Goal: Information Seeking & Learning: Learn about a topic

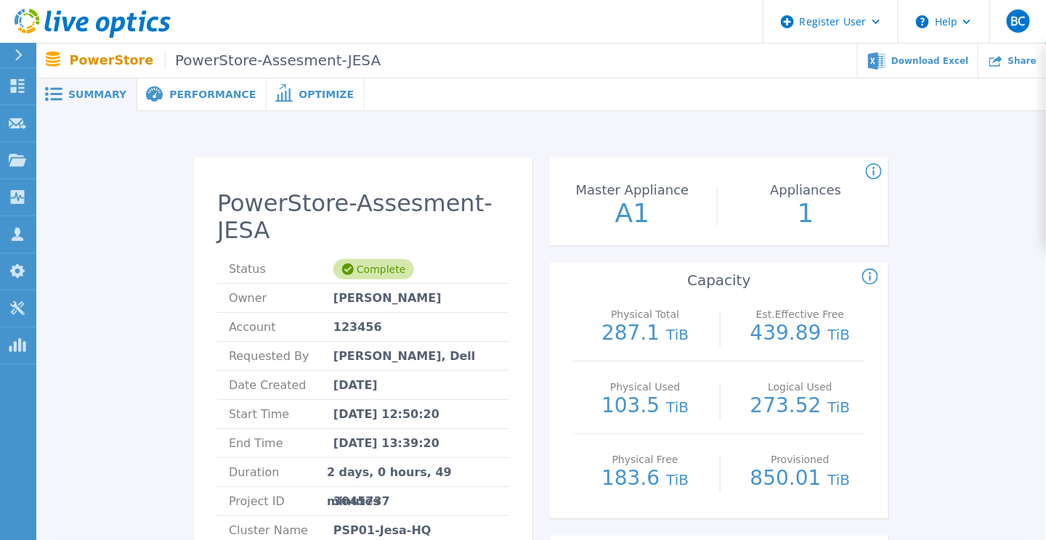
click at [221, 97] on span "Performance" at bounding box center [212, 94] width 86 height 10
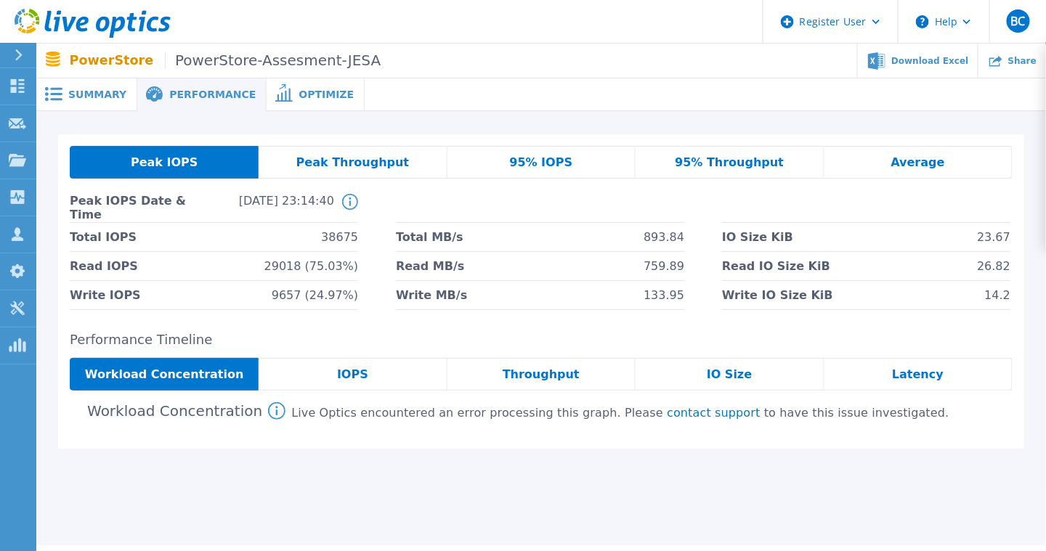
click at [358, 372] on span "IOPS" at bounding box center [352, 375] width 31 height 12
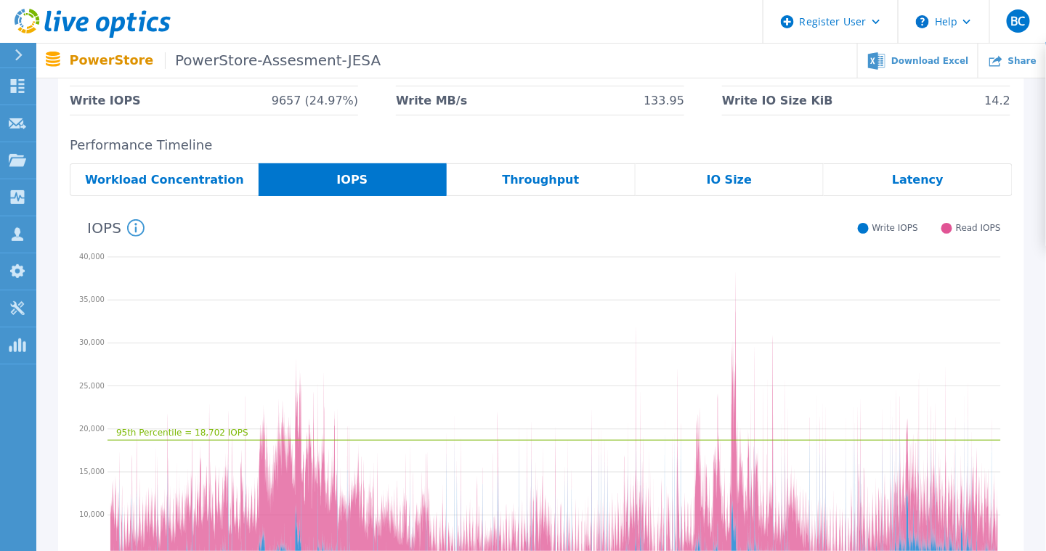
scroll to position [160, 0]
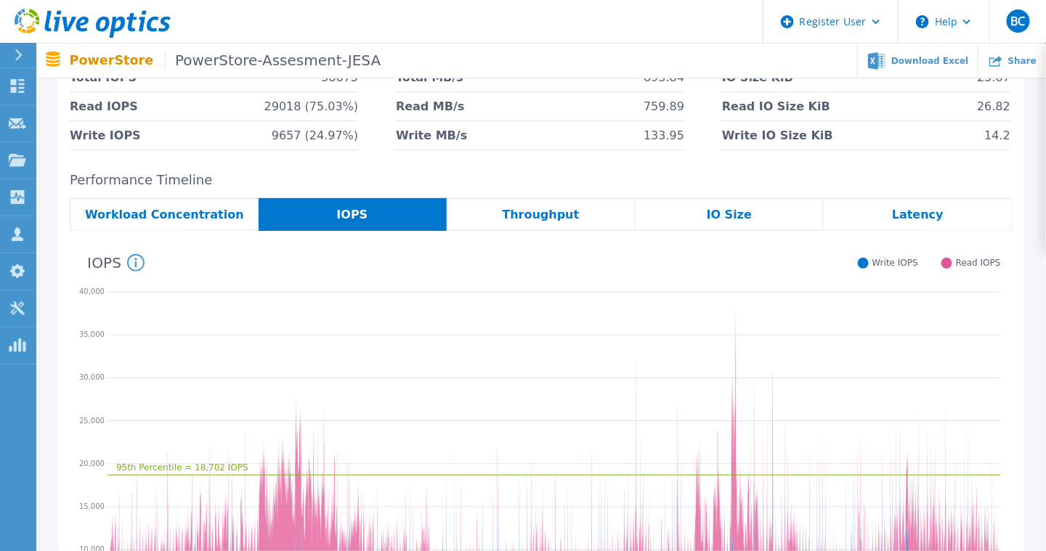
click at [560, 221] on span "Throughput" at bounding box center [540, 215] width 77 height 12
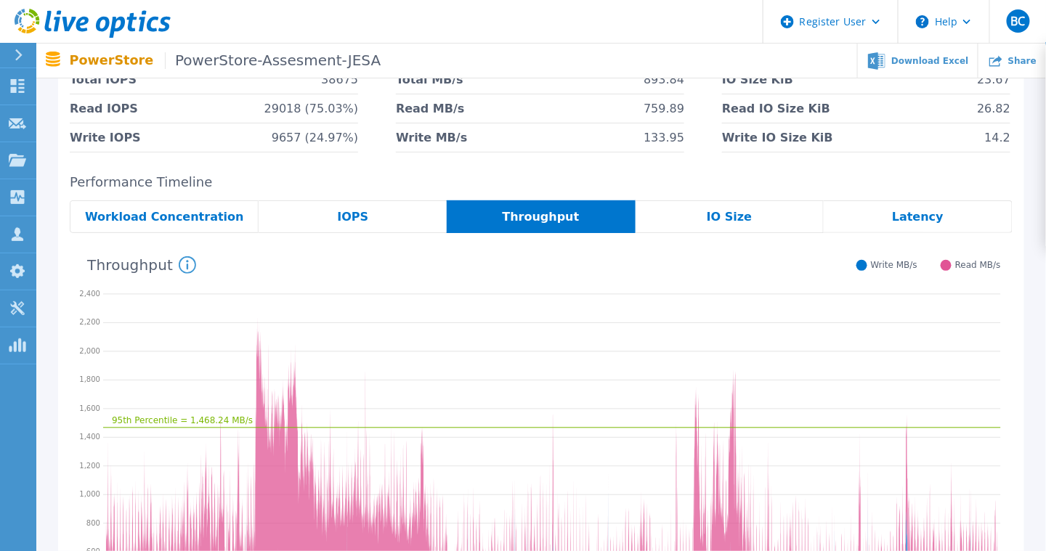
scroll to position [0, 0]
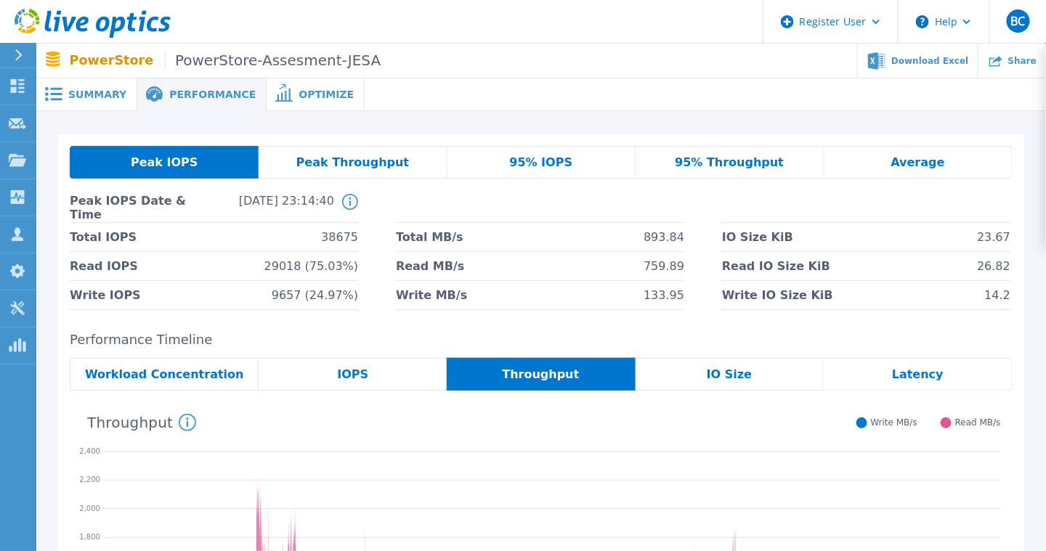
click at [379, 165] on span "Peak Throughput" at bounding box center [352, 163] width 113 height 12
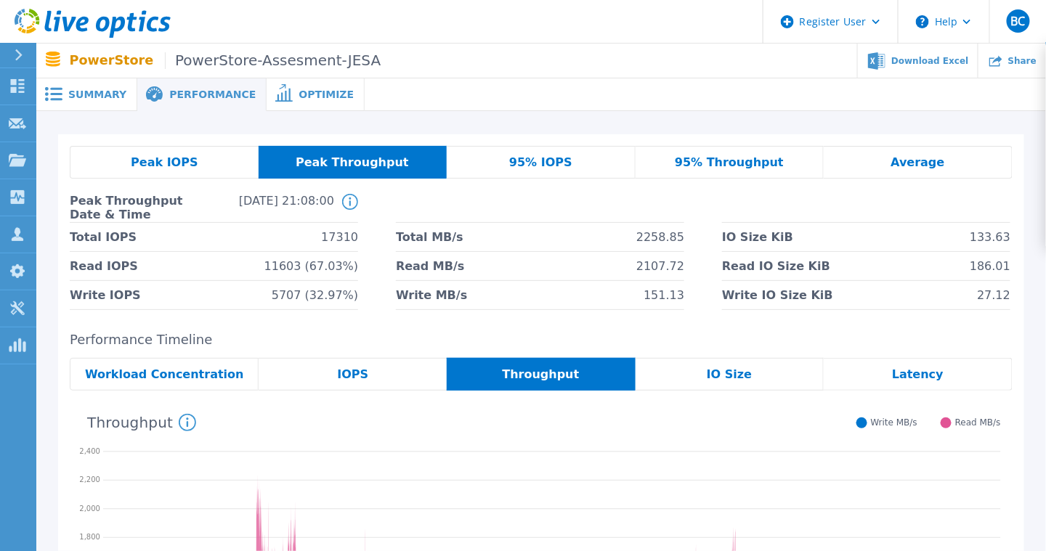
click at [495, 179] on div "Peak IOPS Peak Throughput 95% IOPS 95% Throughput Average Peak Throughput Date …" at bounding box center [541, 228] width 942 height 164
click at [531, 160] on span "95% IOPS" at bounding box center [540, 163] width 63 height 12
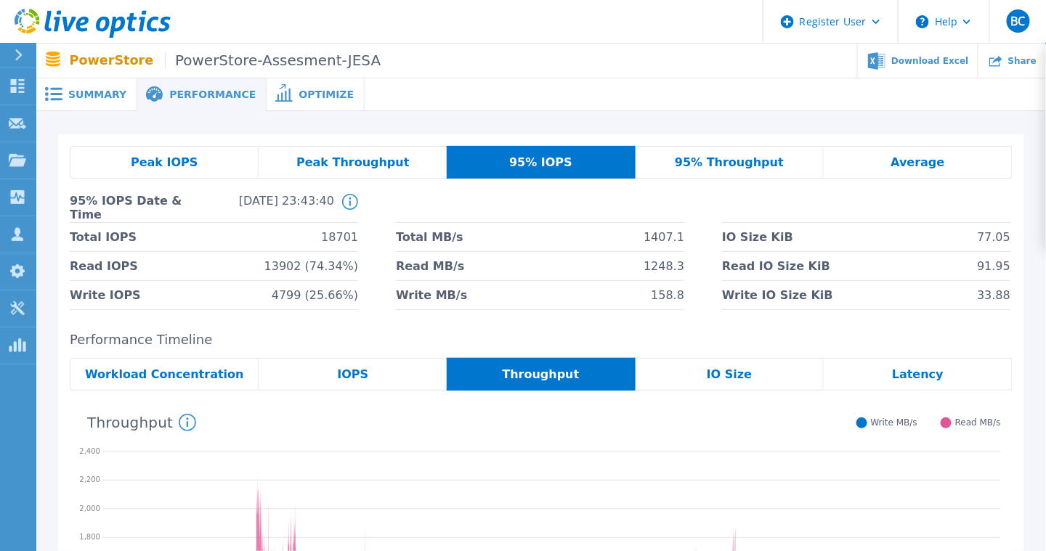
click at [698, 157] on span "95% Throughput" at bounding box center [729, 163] width 109 height 12
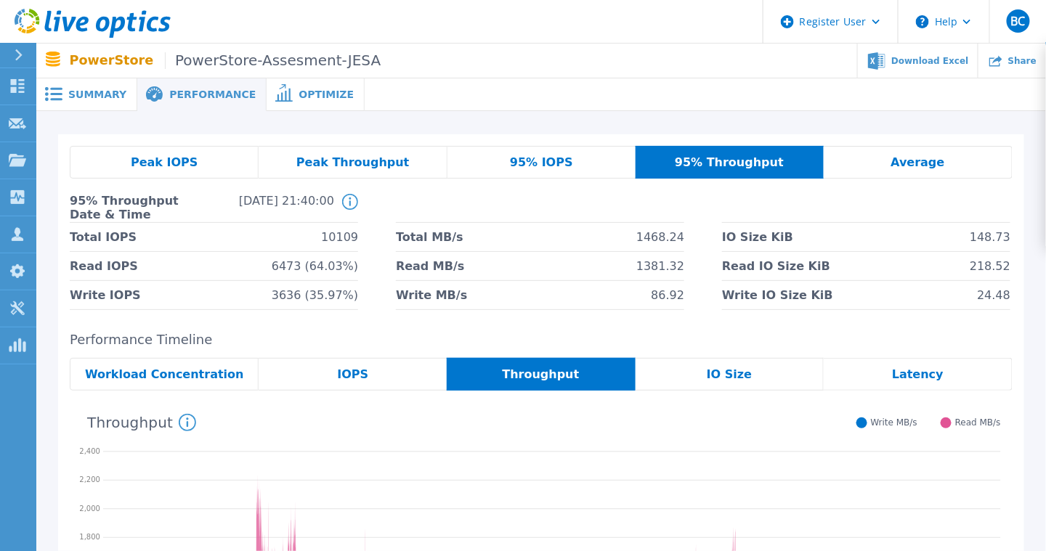
click at [892, 148] on div "Average" at bounding box center [917, 162] width 189 height 33
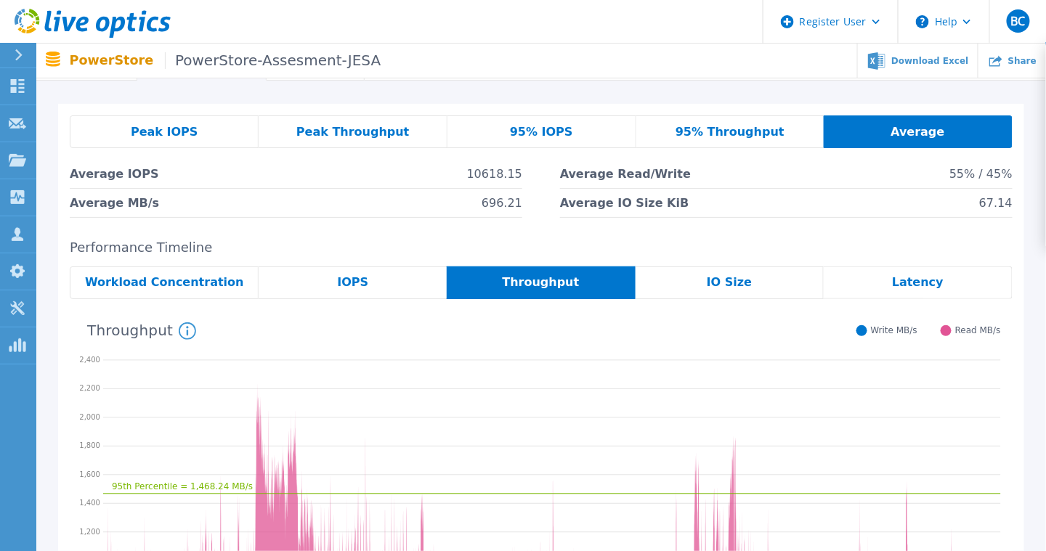
scroll to position [29, 0]
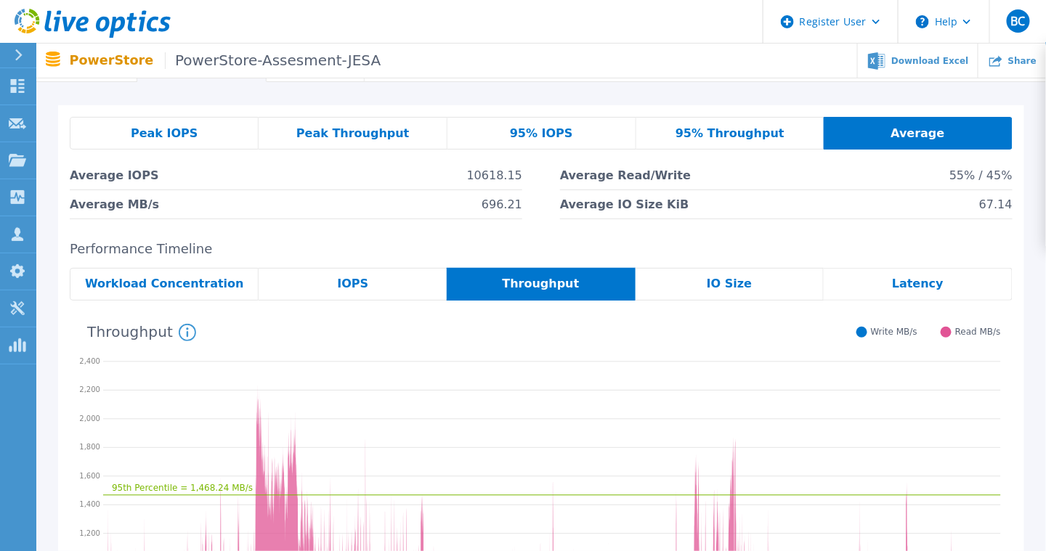
drag, startPoint x: 702, startPoint y: 131, endPoint x: 412, endPoint y: 131, distance: 289.7
click at [412, 131] on div "Peak Throughput" at bounding box center [352, 133] width 189 height 33
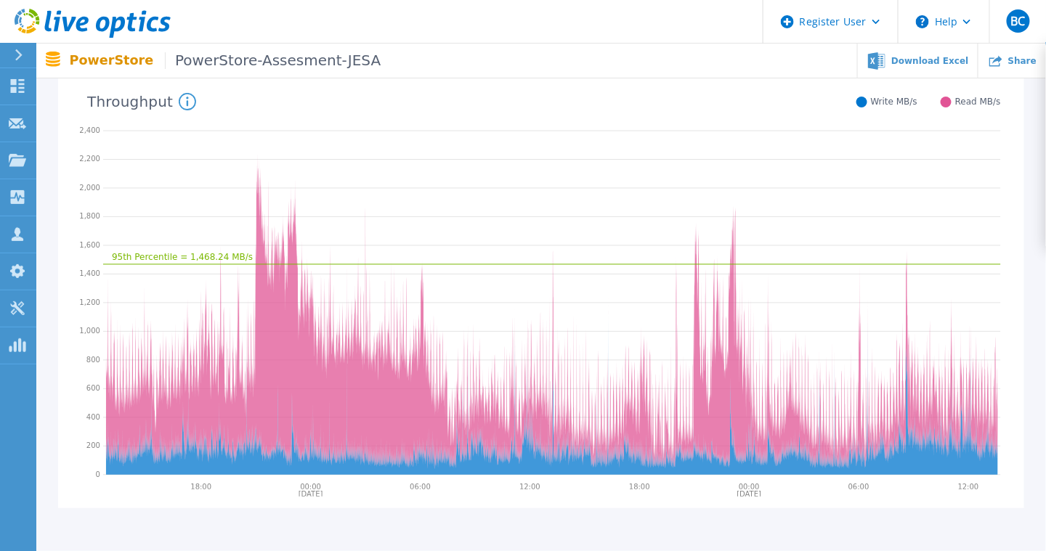
scroll to position [321, 0]
